Goal: Find specific page/section: Find specific page/section

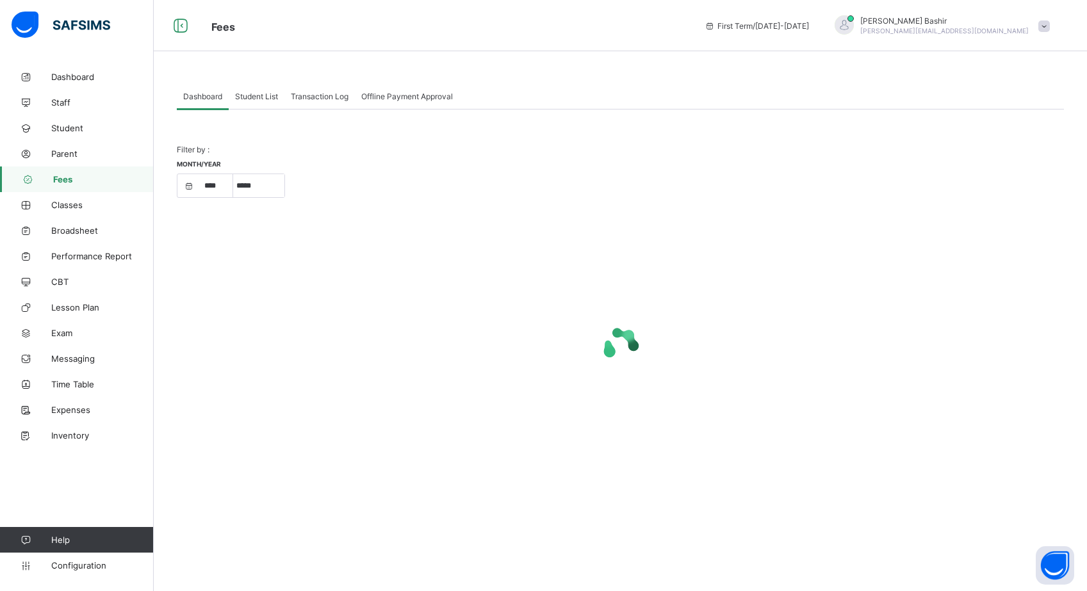
select select "****"
select select "*"
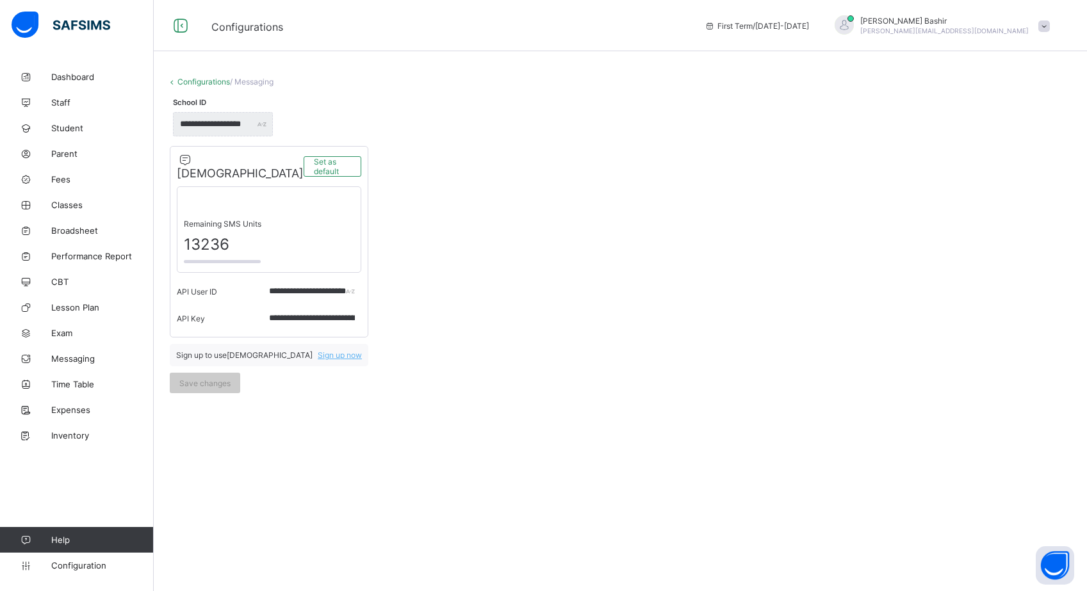
click at [175, 78] on icon at bounding box center [171, 82] width 11 height 10
click at [189, 79] on link "Configurations" at bounding box center [203, 82] width 53 height 10
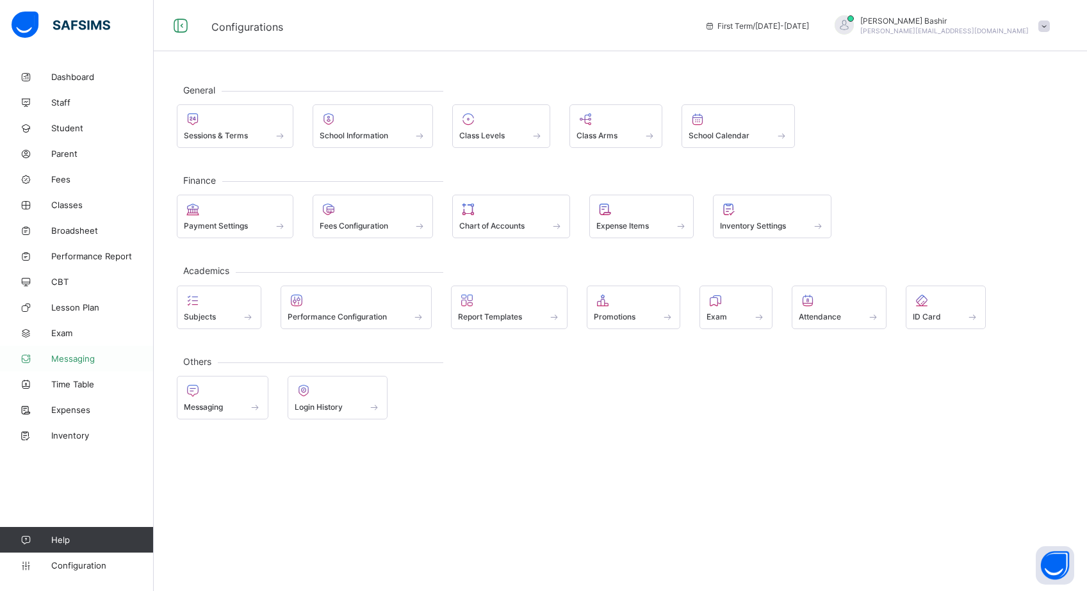
click at [83, 360] on span "Messaging" at bounding box center [102, 358] width 102 height 10
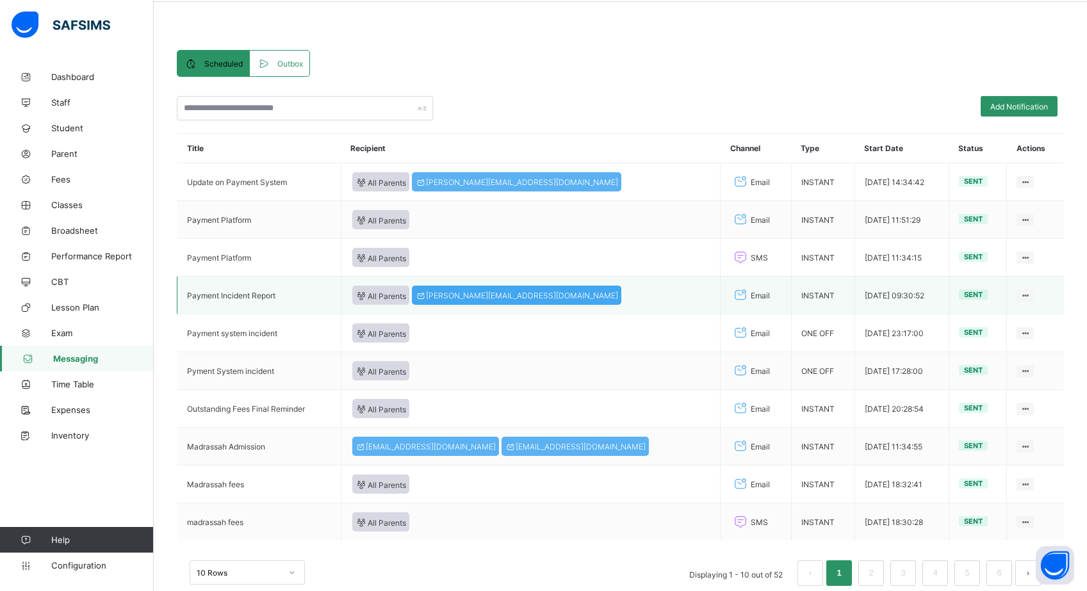
scroll to position [109, 0]
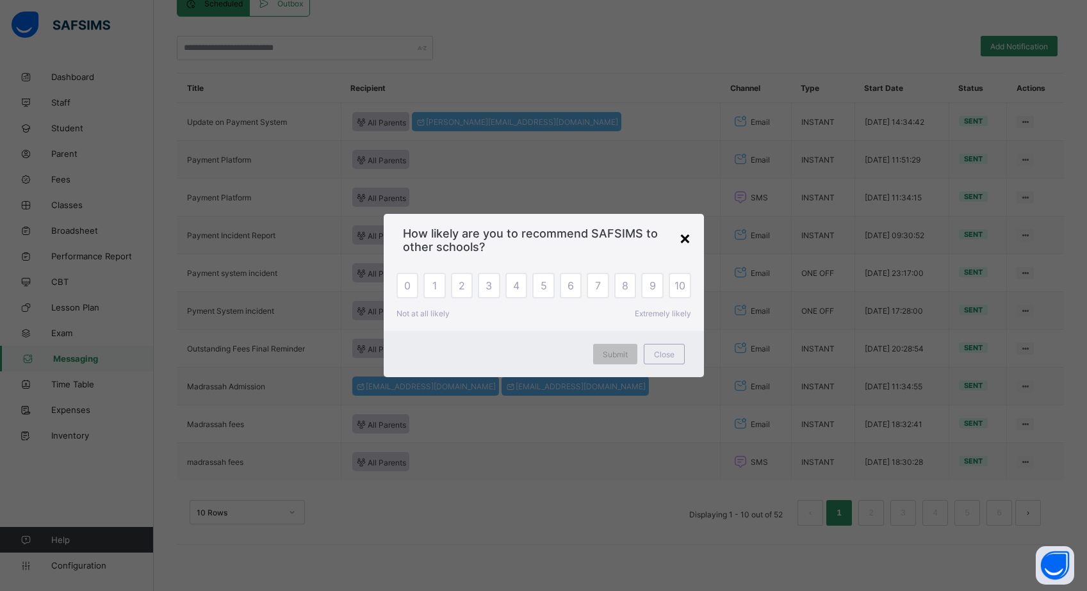
click at [688, 235] on div "×" at bounding box center [685, 238] width 12 height 22
